Goal: Task Accomplishment & Management: Manage account settings

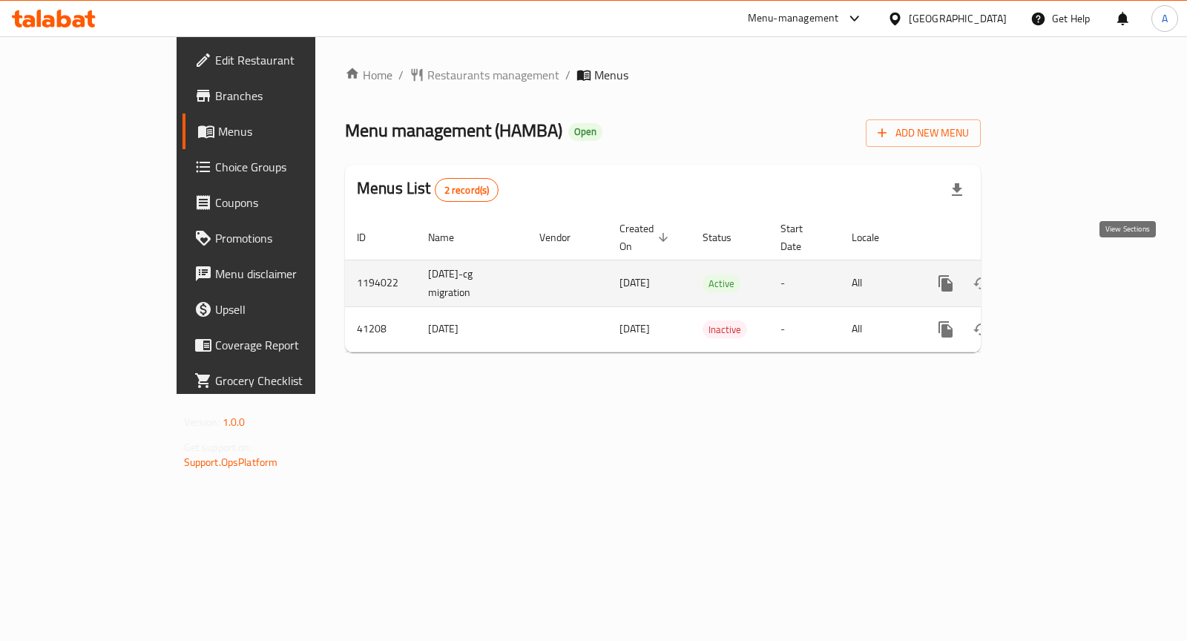
click at [1059, 277] on icon "enhanced table" at bounding box center [1052, 283] width 13 height 13
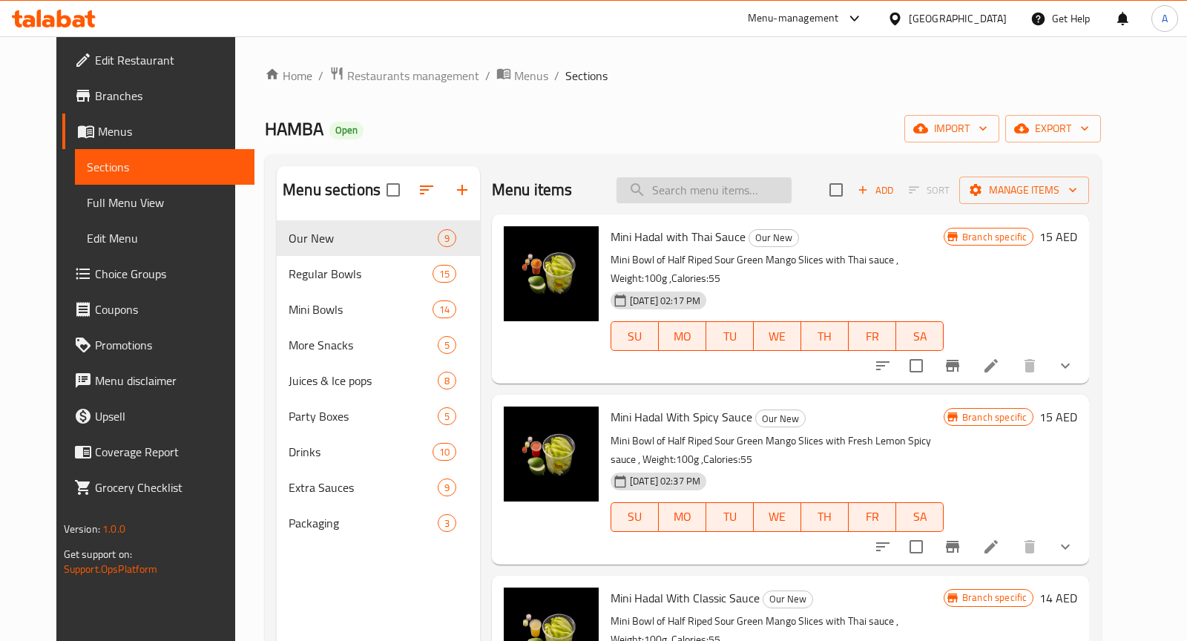
click at [733, 189] on input "search" at bounding box center [703, 190] width 175 height 26
paste input "mango with nutella"
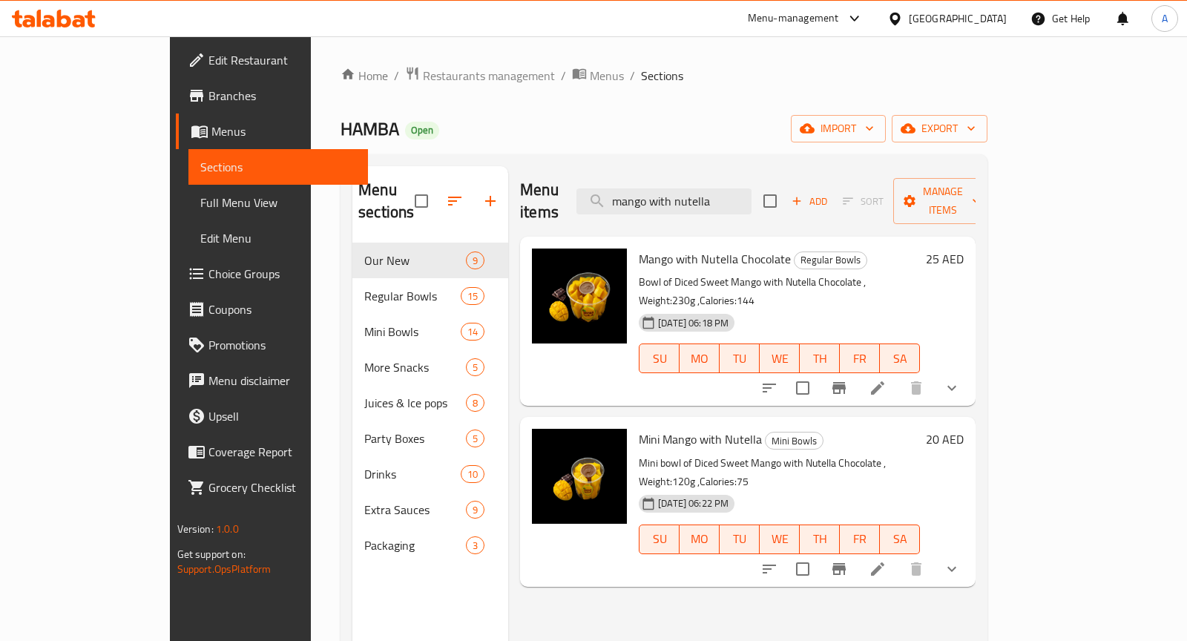
type input "mango with nutella"
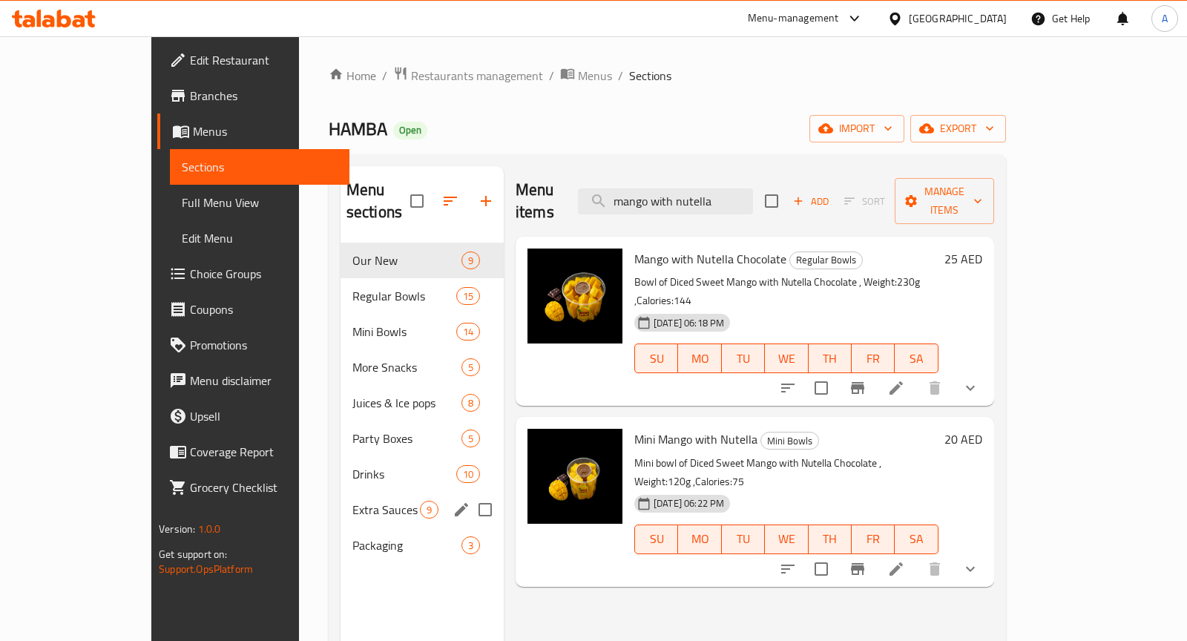
click at [340, 497] on div "Extra Sauces 9" at bounding box center [421, 510] width 163 height 36
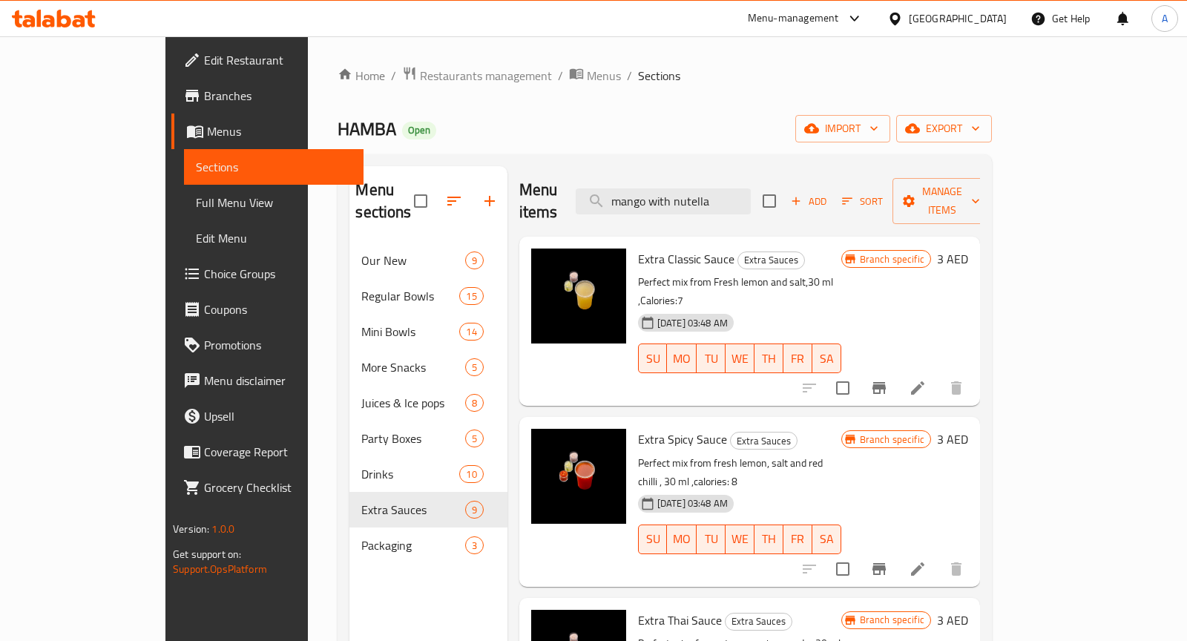
click at [204, 275] on span "Choice Groups" at bounding box center [278, 274] width 148 height 18
